Goal: Navigation & Orientation: Go to known website

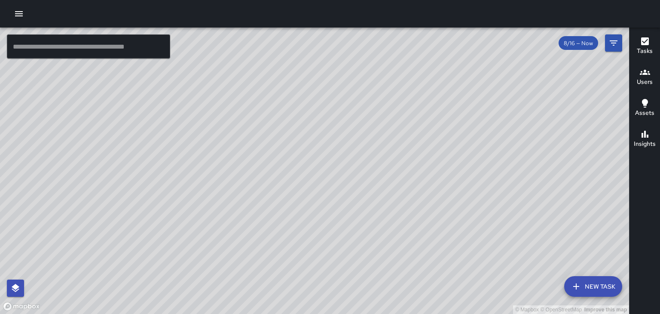
click at [347, 153] on div "© Mapbox © OpenStreetMap Improve this map" at bounding box center [314, 171] width 629 height 286
click at [336, 114] on div "© Mapbox © OpenStreetMap Improve this map" at bounding box center [314, 171] width 629 height 286
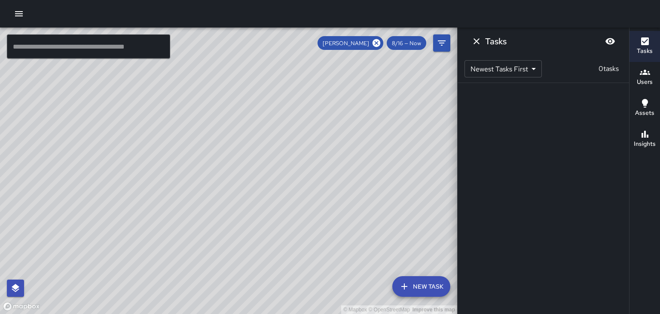
click at [473, 46] on icon "Dismiss" at bounding box center [477, 41] width 10 height 10
